Goal: Entertainment & Leisure: Consume media (video, audio)

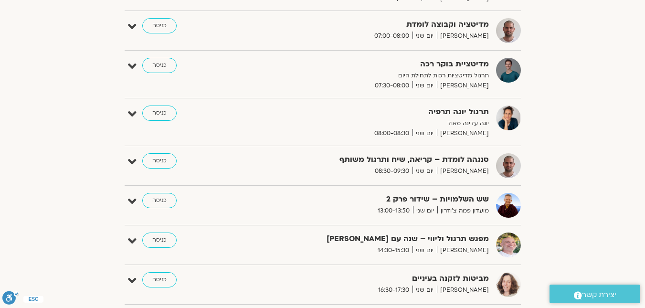
scroll to position [239, 0]
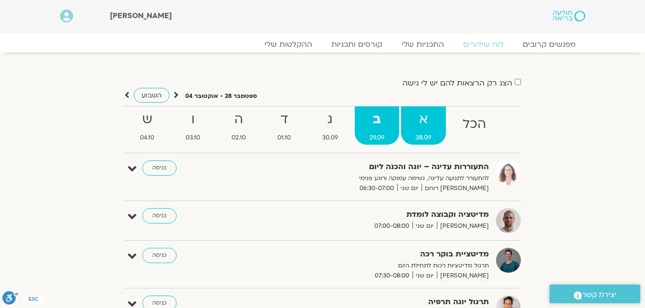
click at [437, 133] on span "28.09" at bounding box center [423, 138] width 45 height 10
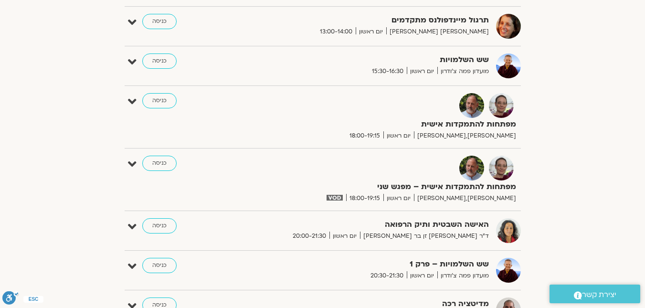
scroll to position [764, 0]
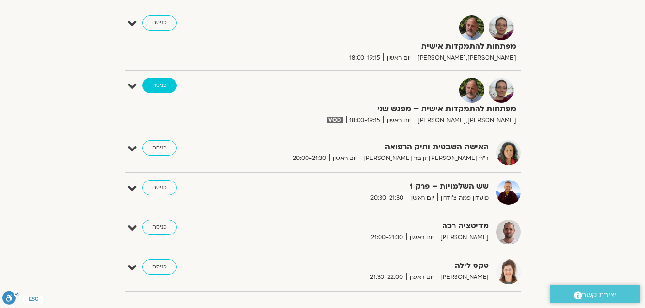
click at [158, 87] on link "כניסה" at bounding box center [159, 85] width 34 height 15
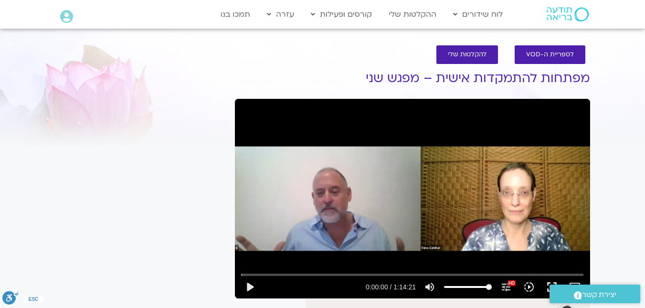
drag, startPoint x: 420, startPoint y: 113, endPoint x: 417, endPoint y: 71, distance: 41.6
click at [418, 70] on div "לספריית ה-VOD להקלטות שלי מפתחות להתמקדות אישית – מפגש שני דנה גניהר הצטרפות לר…" at bounding box center [412, 260] width 365 height 449
click at [440, 112] on div "Skip Ad play_arrow 0:00:00 / 1:14:21 volume_up Mute tune Resolution Auto 1080p …" at bounding box center [412, 199] width 355 height 200
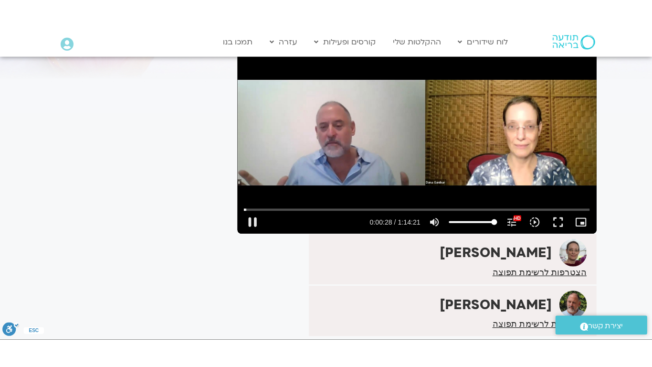
scroll to position [95, 0]
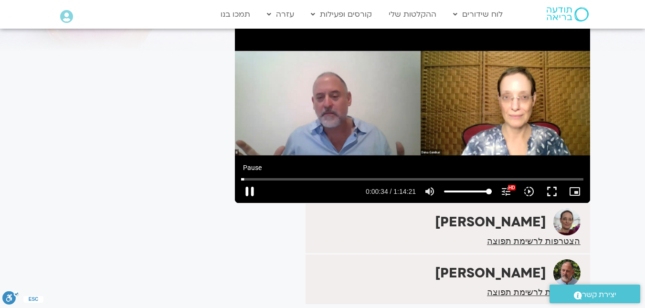
click at [252, 195] on button "pause" at bounding box center [249, 191] width 23 height 23
drag, startPoint x: 244, startPoint y: 177, endPoint x: 231, endPoint y: 177, distance: 12.9
click at [241, 177] on input "Seek" at bounding box center [412, 179] width 342 height 6
click at [582, 78] on div "Skip Ad 54:50 play_arrow 0:00:00 / 1:14:21 volume_up Mute tune Resolution Auto …" at bounding box center [412, 103] width 355 height 200
drag, startPoint x: 248, startPoint y: 178, endPoint x: 227, endPoint y: 177, distance: 21.1
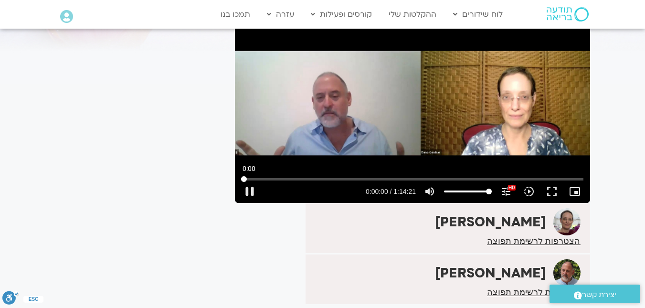
click at [241, 177] on input "Seek" at bounding box center [412, 179] width 342 height 6
click at [249, 188] on button "pause" at bounding box center [249, 191] width 23 height 23
click at [247, 189] on button "play_arrow" at bounding box center [249, 191] width 23 height 23
click at [552, 191] on button "fullscreen" at bounding box center [551, 191] width 23 height 23
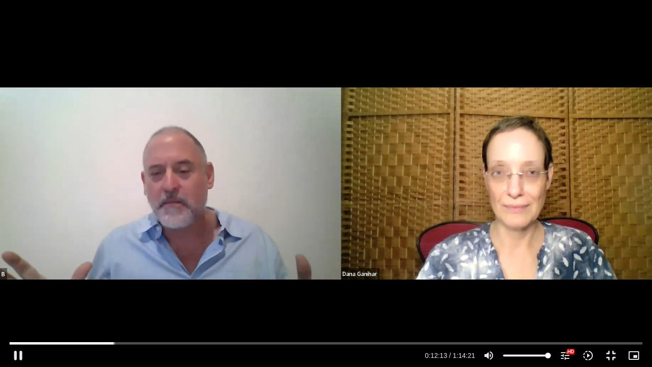
type input "733.319334"
